Goal: Find specific page/section: Find specific page/section

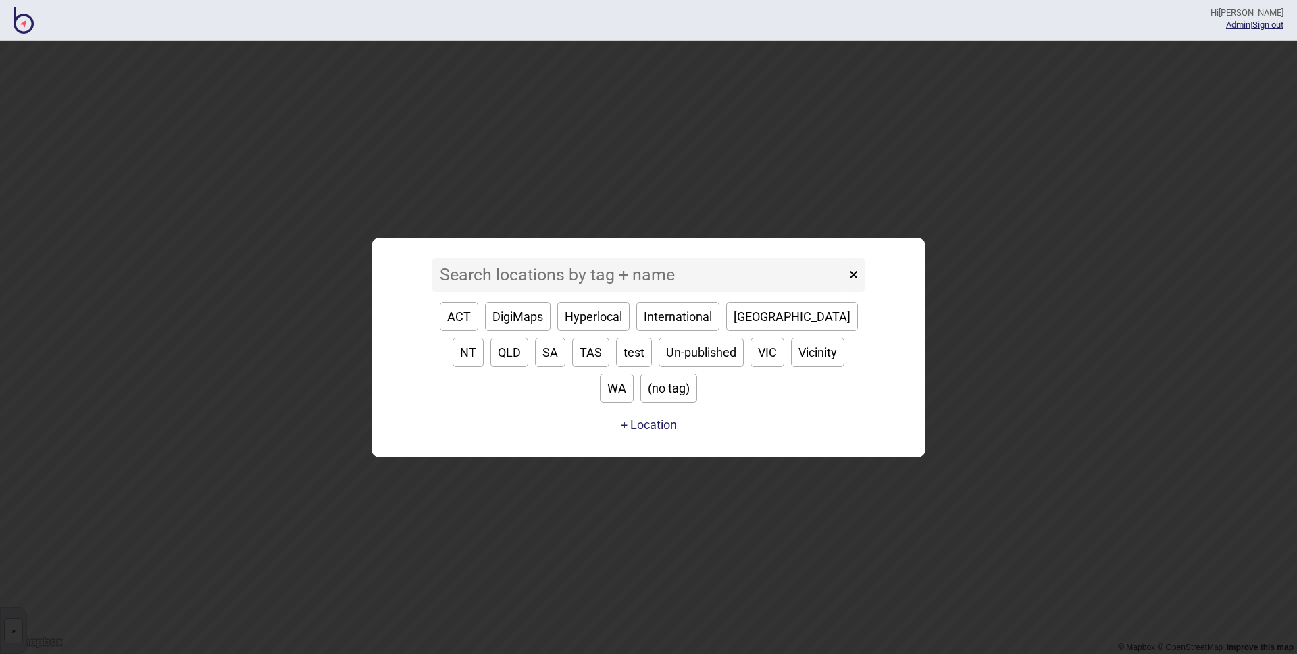
click at [470, 331] on button "ACT" at bounding box center [459, 316] width 39 height 29
type input "ACT"
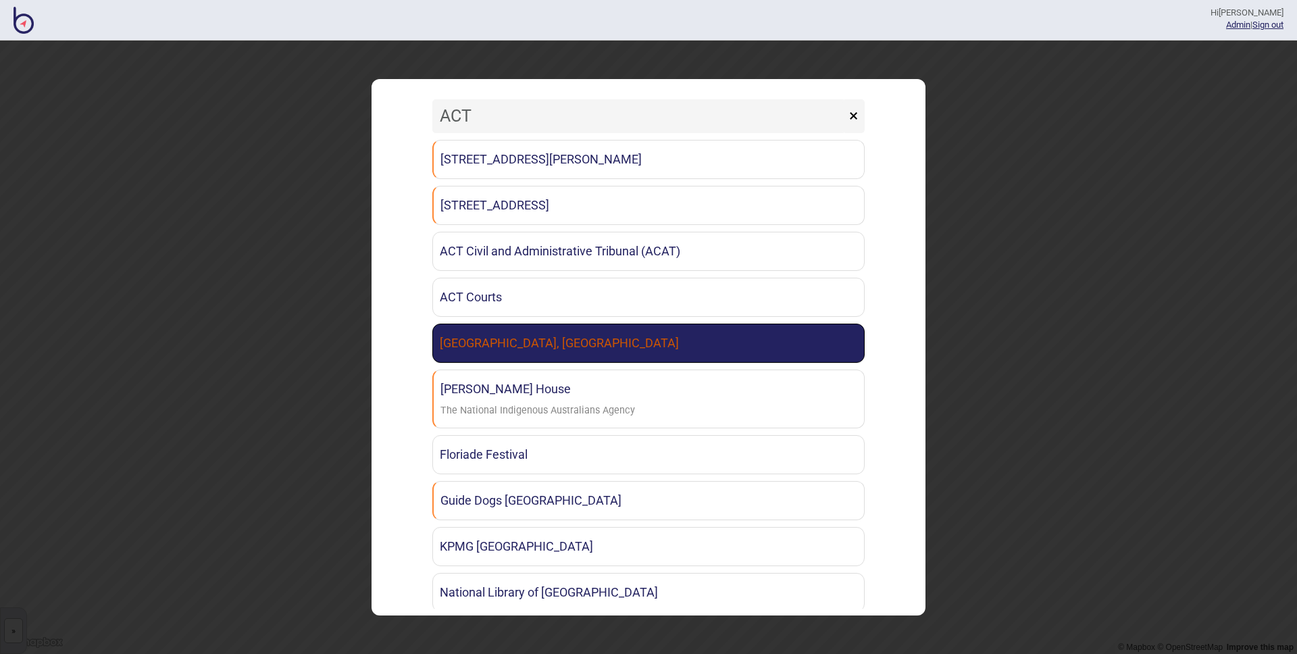
click at [577, 347] on link "Canberra Institute of Technology, Woden Campus" at bounding box center [648, 343] width 432 height 39
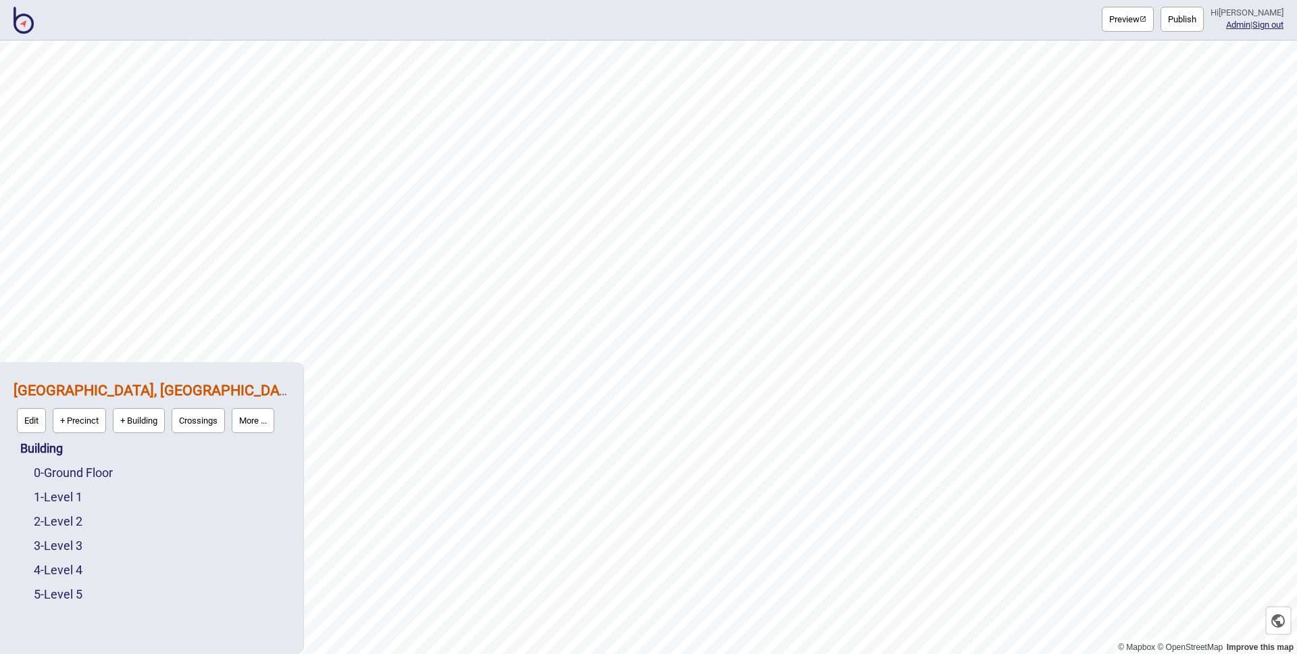
click at [266, 430] on button "More ..." at bounding box center [253, 420] width 43 height 25
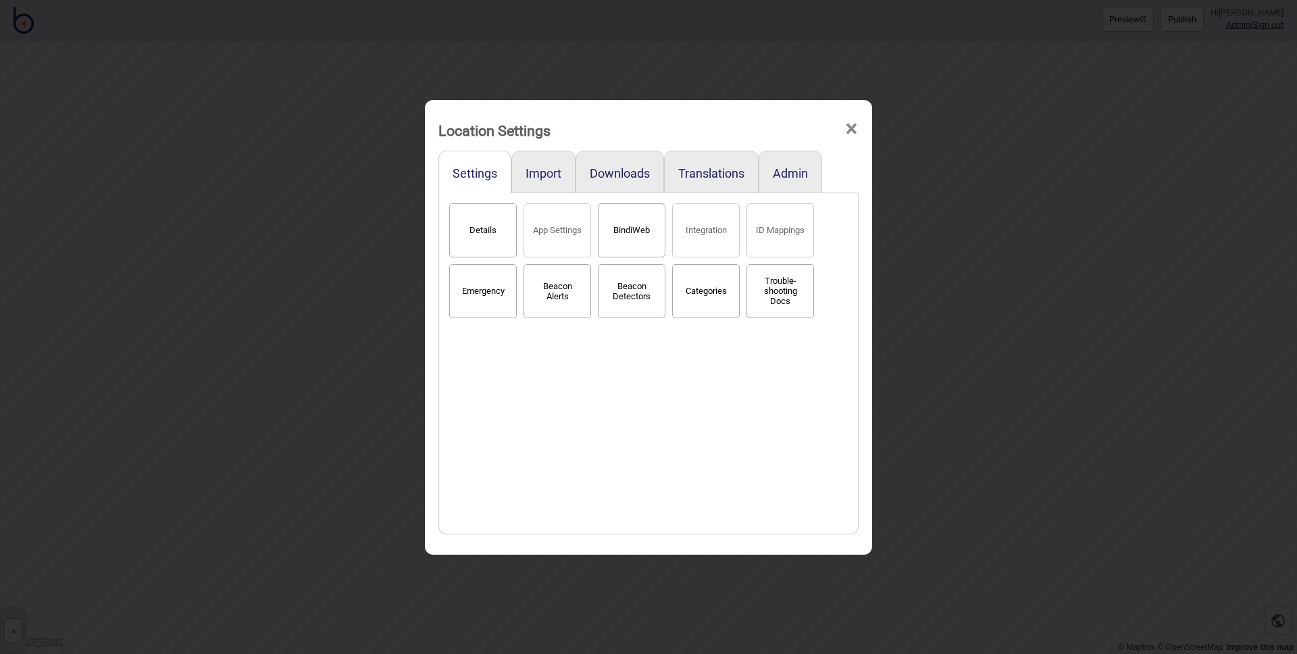
click at [627, 231] on button "BindiWeb" at bounding box center [632, 230] width 68 height 54
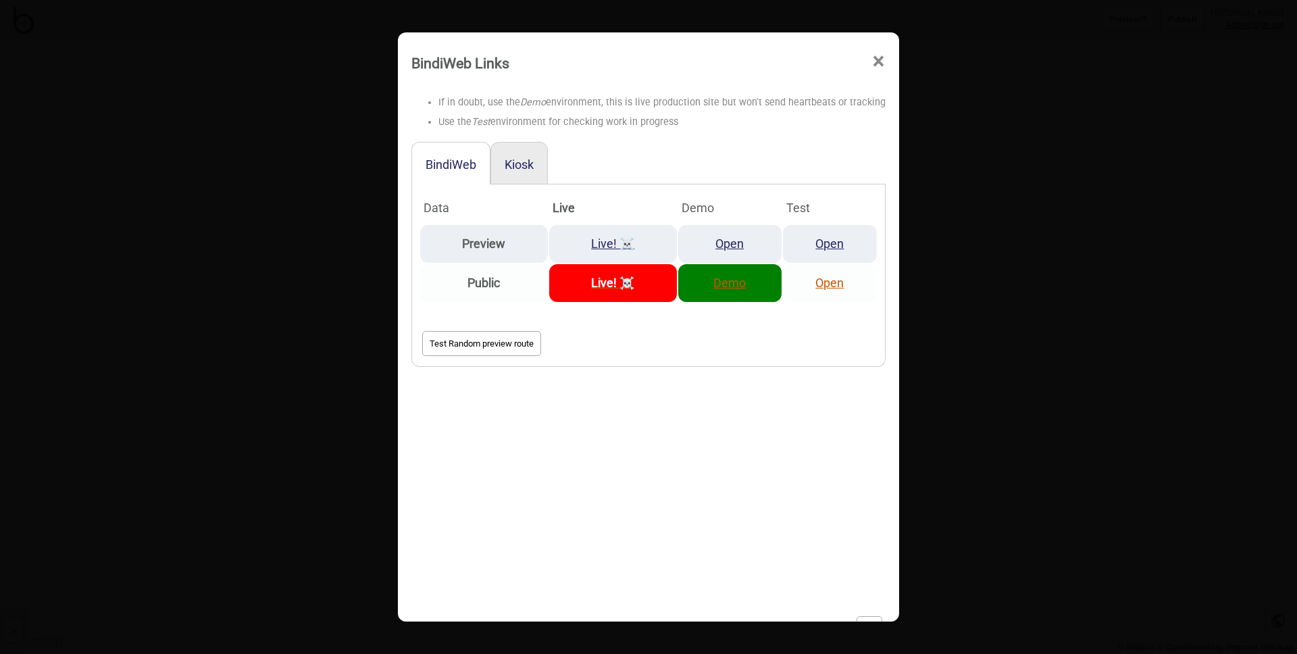
click at [728, 282] on link "Demo" at bounding box center [729, 283] width 32 height 14
click at [888, 66] on div "BindiWeb Links ×" at bounding box center [649, 59] width 488 height 41
click at [880, 61] on span "×" at bounding box center [879, 61] width 14 height 45
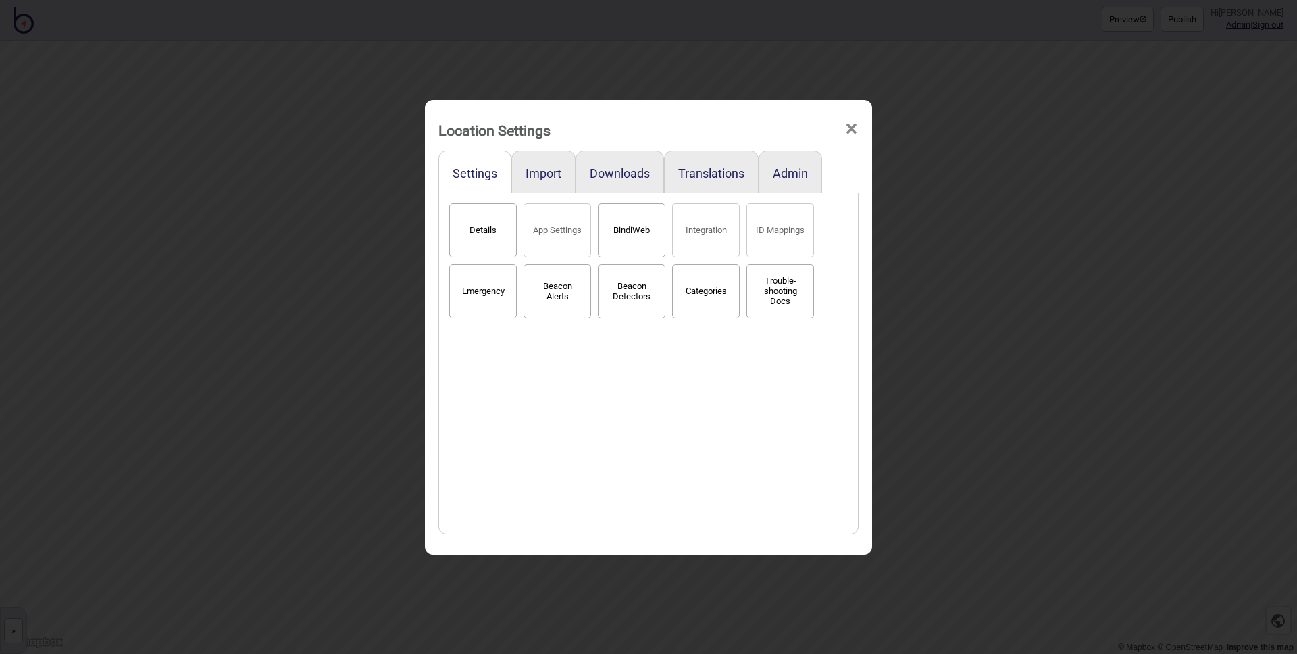
click at [861, 128] on div "Location Settings ×" at bounding box center [649, 127] width 434 height 41
click at [851, 130] on span "×" at bounding box center [852, 129] width 14 height 45
